Goal: Use online tool/utility: Utilize a website feature to perform a specific function

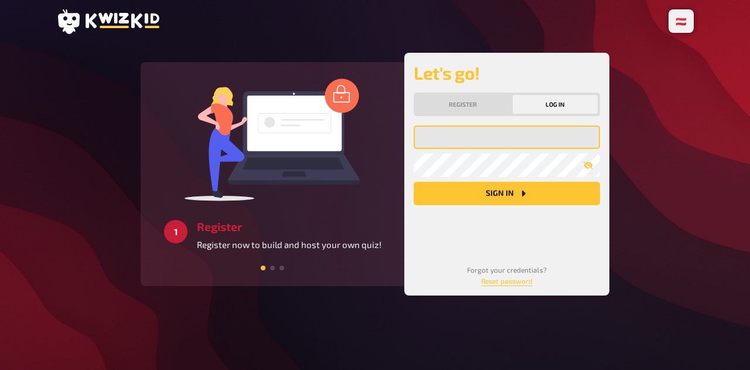
type input "[EMAIL_ADDRESS][DOMAIN_NAME]"
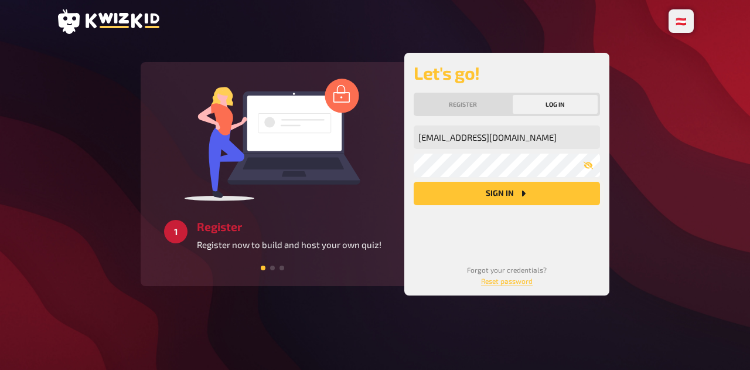
click at [478, 196] on button "Sign in" at bounding box center [506, 193] width 186 height 23
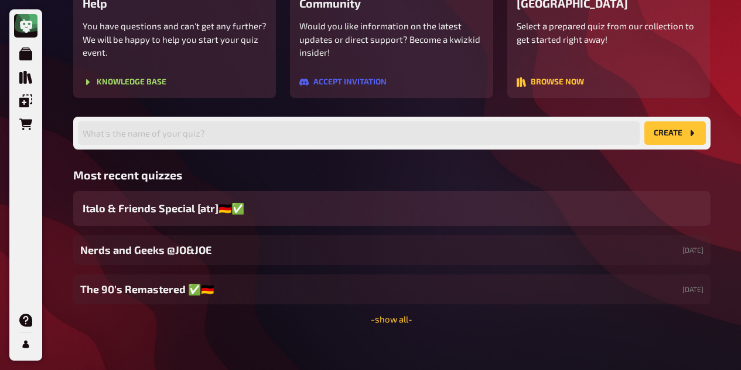
scroll to position [165, 0]
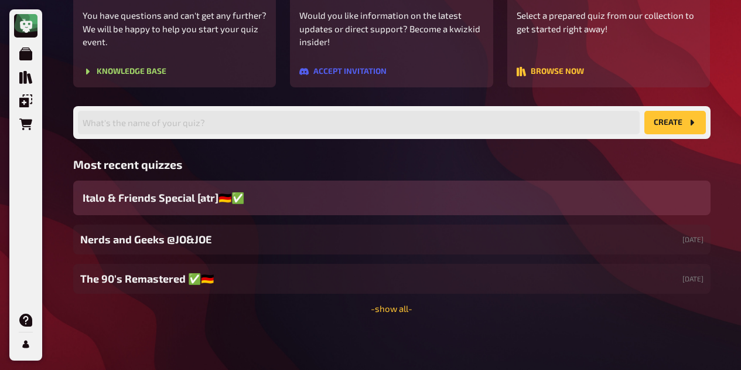
click at [265, 192] on div "Italo & Friends Special [atr]🇩🇪✅" at bounding box center [391, 197] width 637 height 35
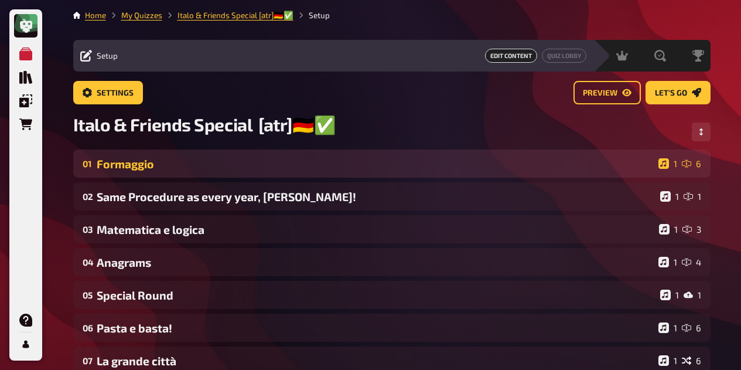
click at [261, 166] on div "Formaggio" at bounding box center [375, 163] width 557 height 13
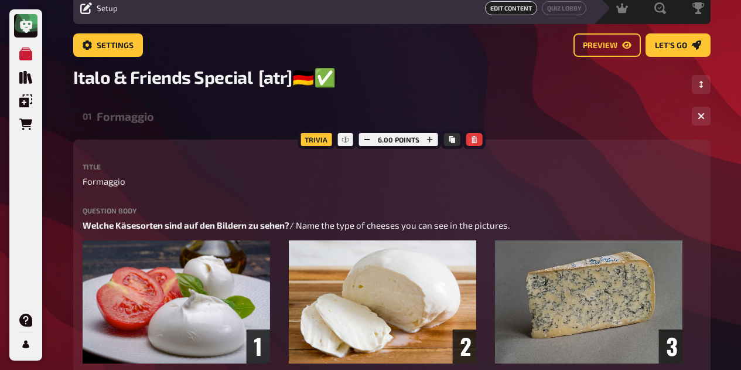
scroll to position [46, 0]
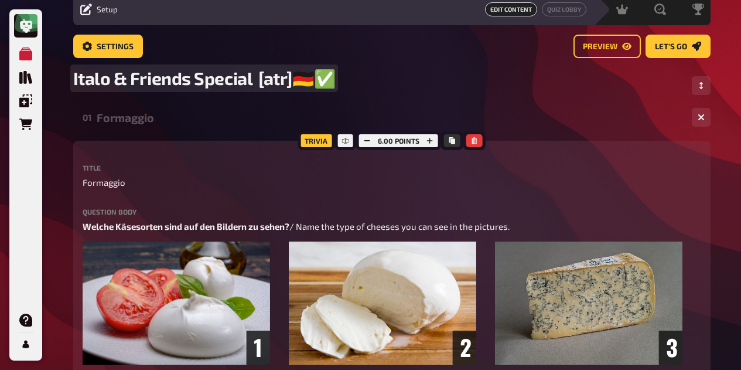
click at [186, 76] on span "Italo & Friends Special [atr]🇩🇪✅" at bounding box center [204, 78] width 262 height 22
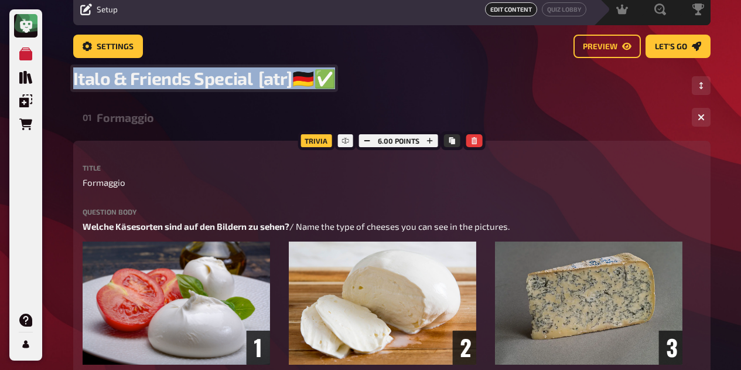
click at [186, 76] on span "Italo & Friends Special [atr]🇩🇪✅" at bounding box center [204, 78] width 262 height 22
copy span "Italo & Friends Special [atr]🇩🇪✅"
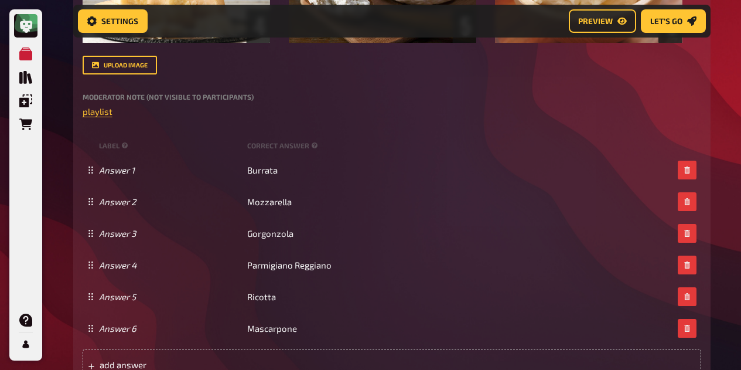
scroll to position [519, 0]
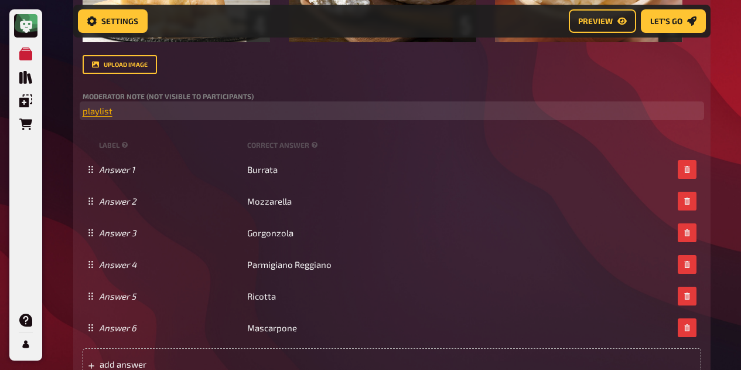
click at [95, 112] on span "playlist" at bounding box center [98, 110] width 30 height 11
click at [95, 98] on button "button" at bounding box center [96, 89] width 19 height 19
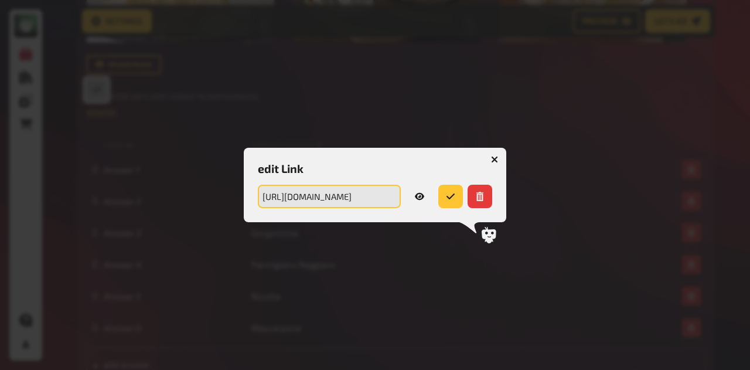
click at [355, 206] on input "[URL][DOMAIN_NAME]" at bounding box center [329, 195] width 143 height 23
click at [497, 159] on icon "button" at bounding box center [494, 159] width 7 height 7
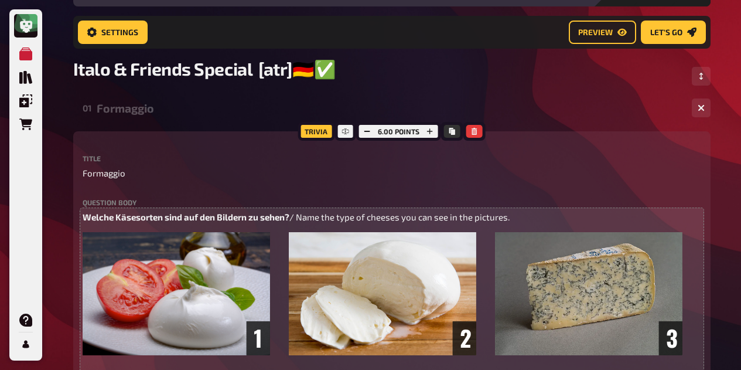
scroll to position [0, 0]
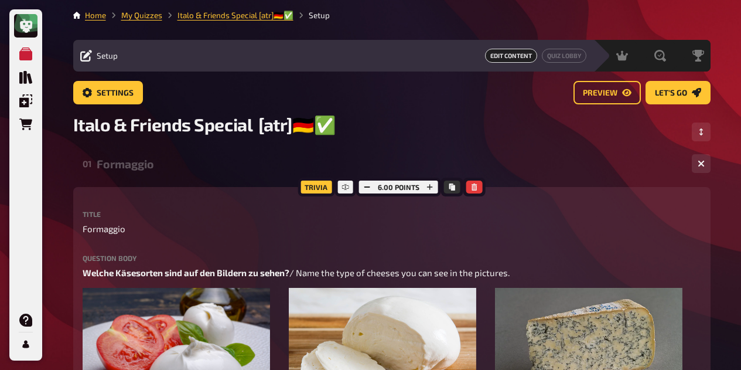
click at [109, 169] on div "Formaggio" at bounding box center [390, 163] width 586 height 13
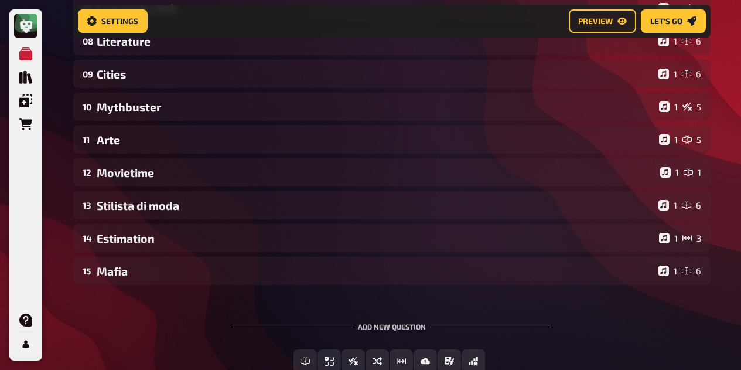
scroll to position [441, 0]
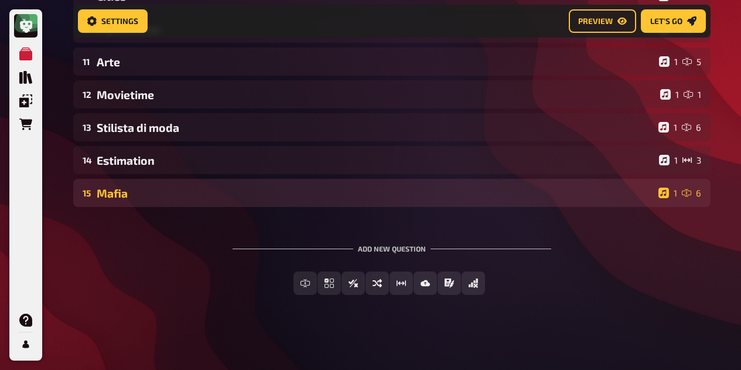
click at [113, 194] on div "Mafia" at bounding box center [375, 192] width 557 height 13
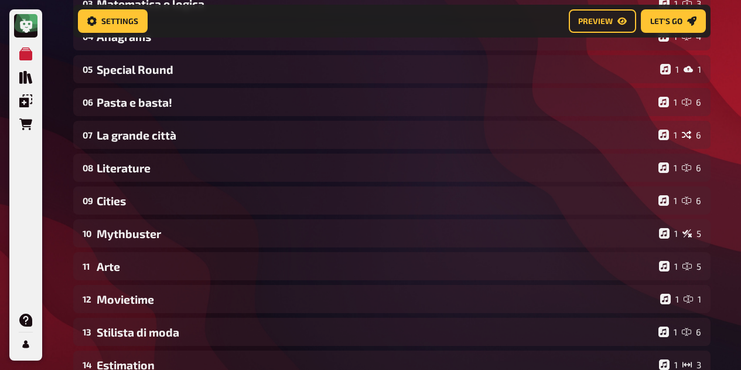
scroll to position [227, 0]
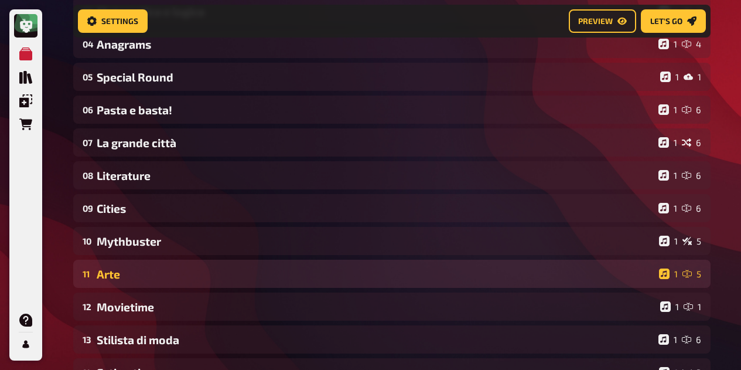
click at [107, 279] on div "Arte" at bounding box center [376, 273] width 558 height 13
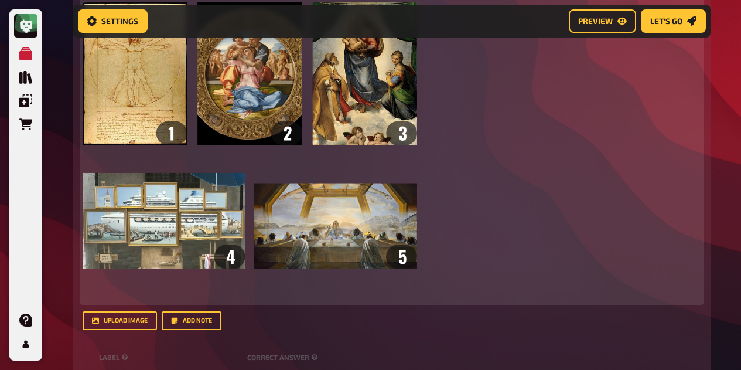
click at [579, 148] on div "Title Arte Question body Welche Künstler malten die folgenden Bilder? / Which a…" at bounding box center [392, 127] width 618 height 404
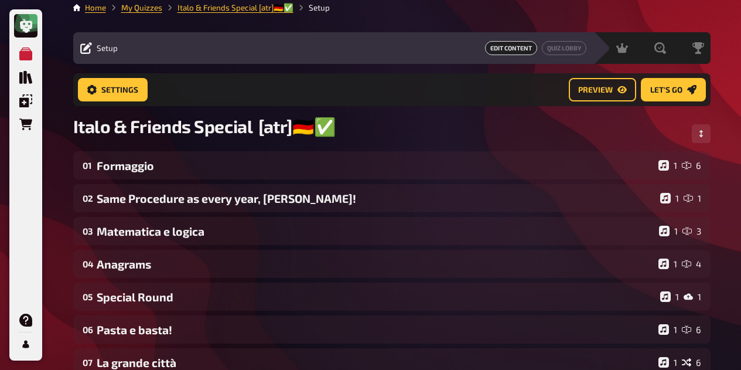
scroll to position [0, 0]
